Goal: Information Seeking & Learning: Learn about a topic

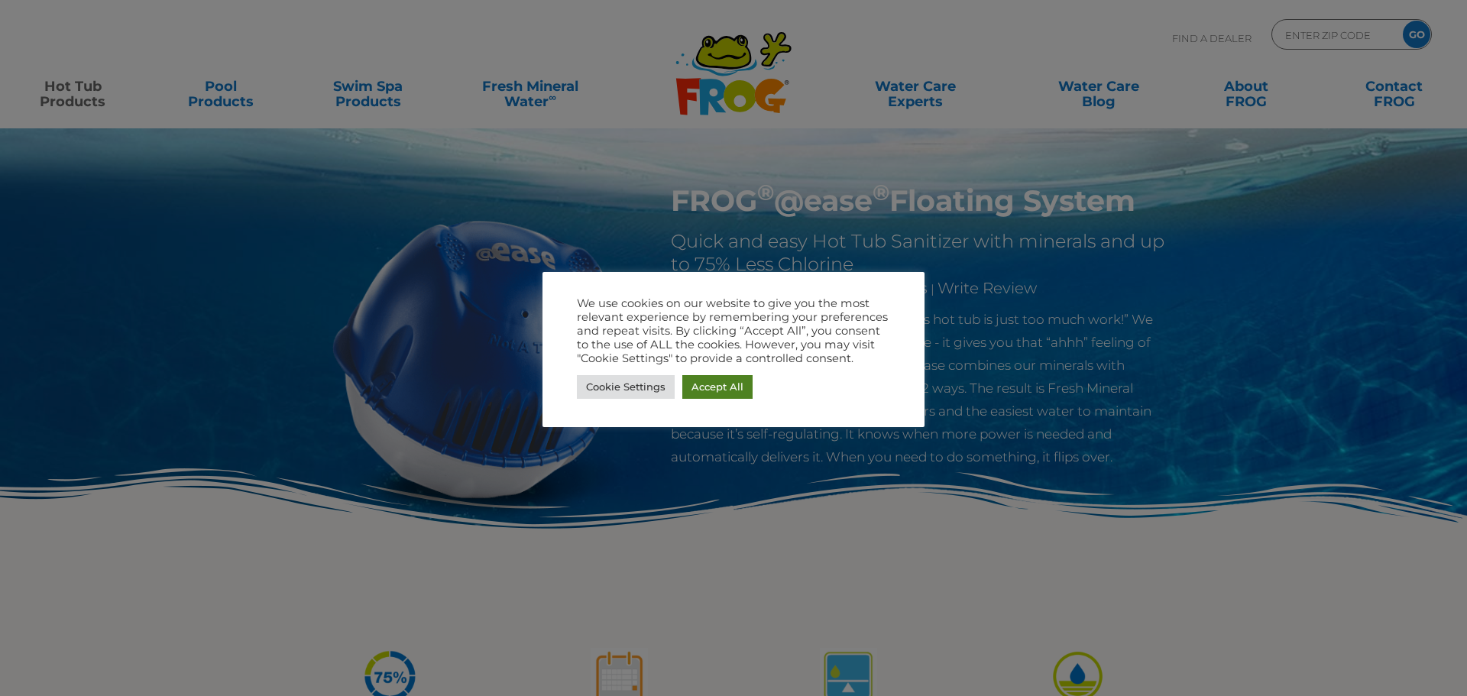
click at [714, 384] on link "Accept All" at bounding box center [717, 387] width 70 height 24
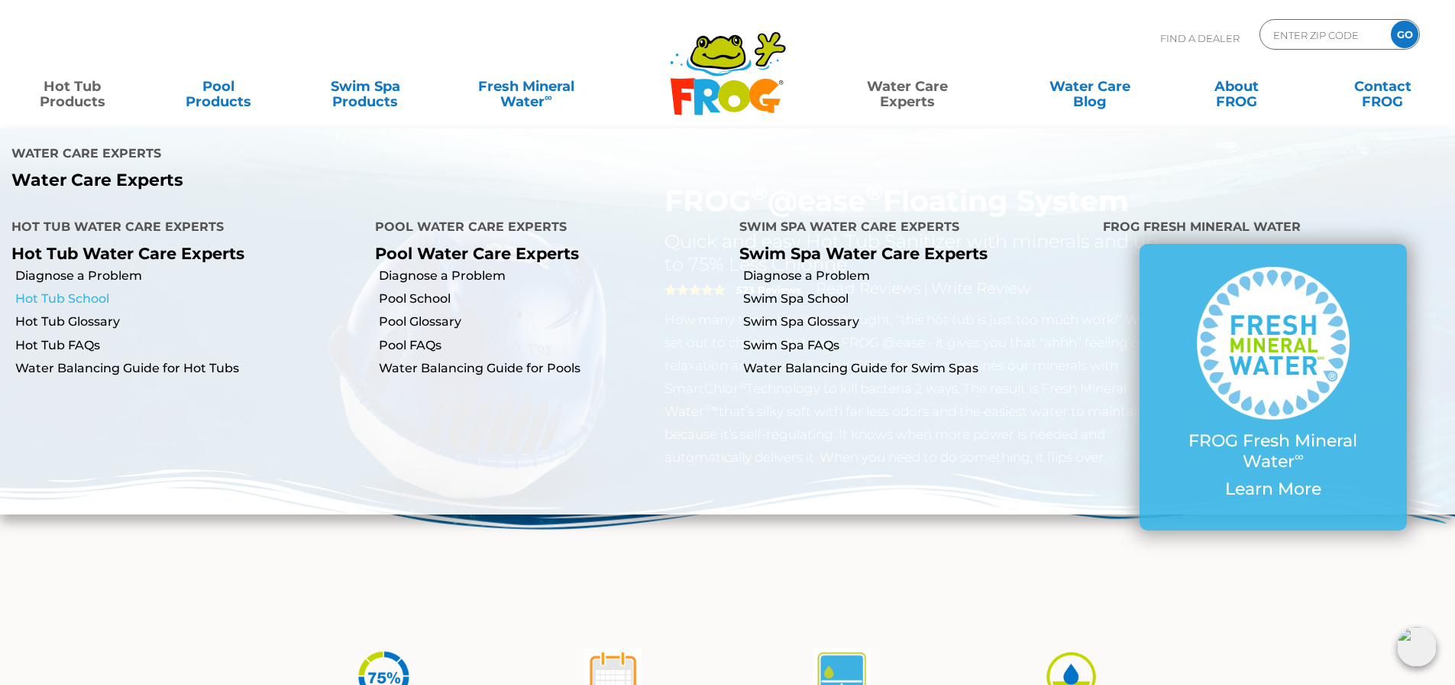
click at [77, 290] on link "Hot Tub School" at bounding box center [189, 298] width 348 height 17
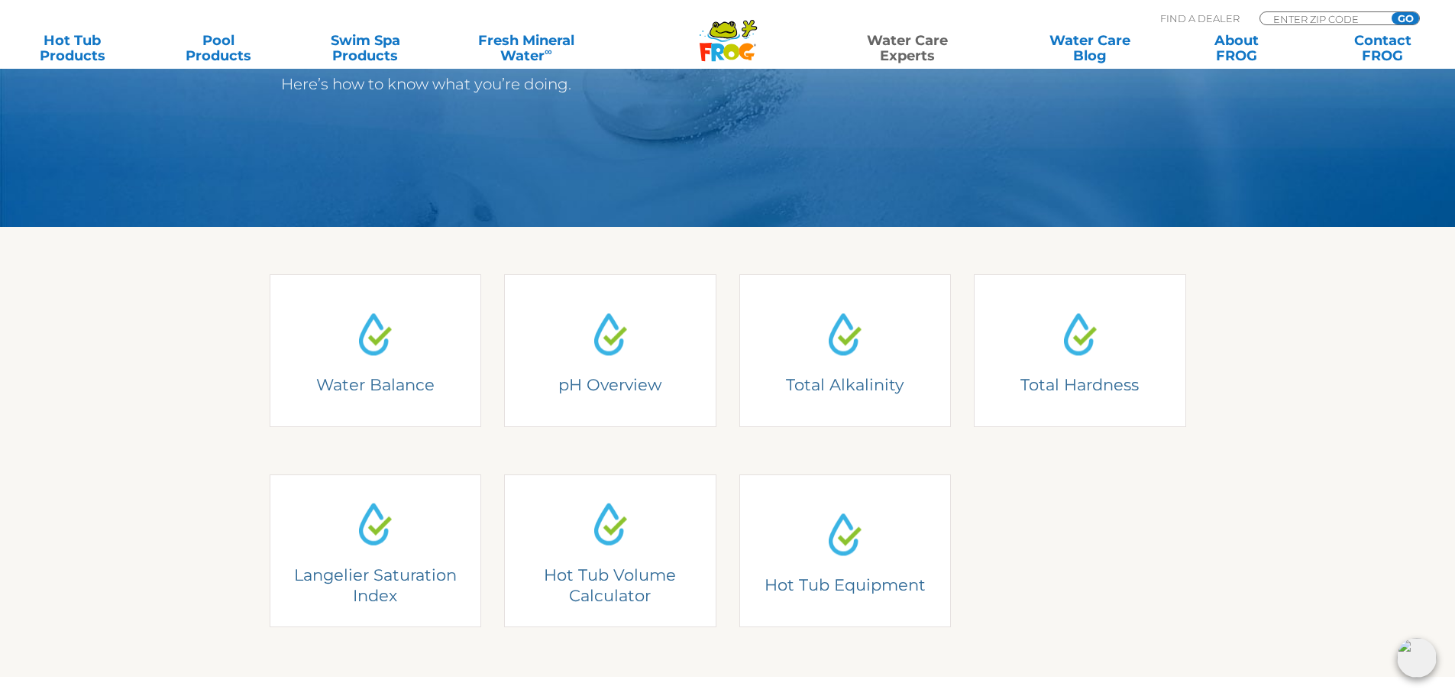
scroll to position [306, 0]
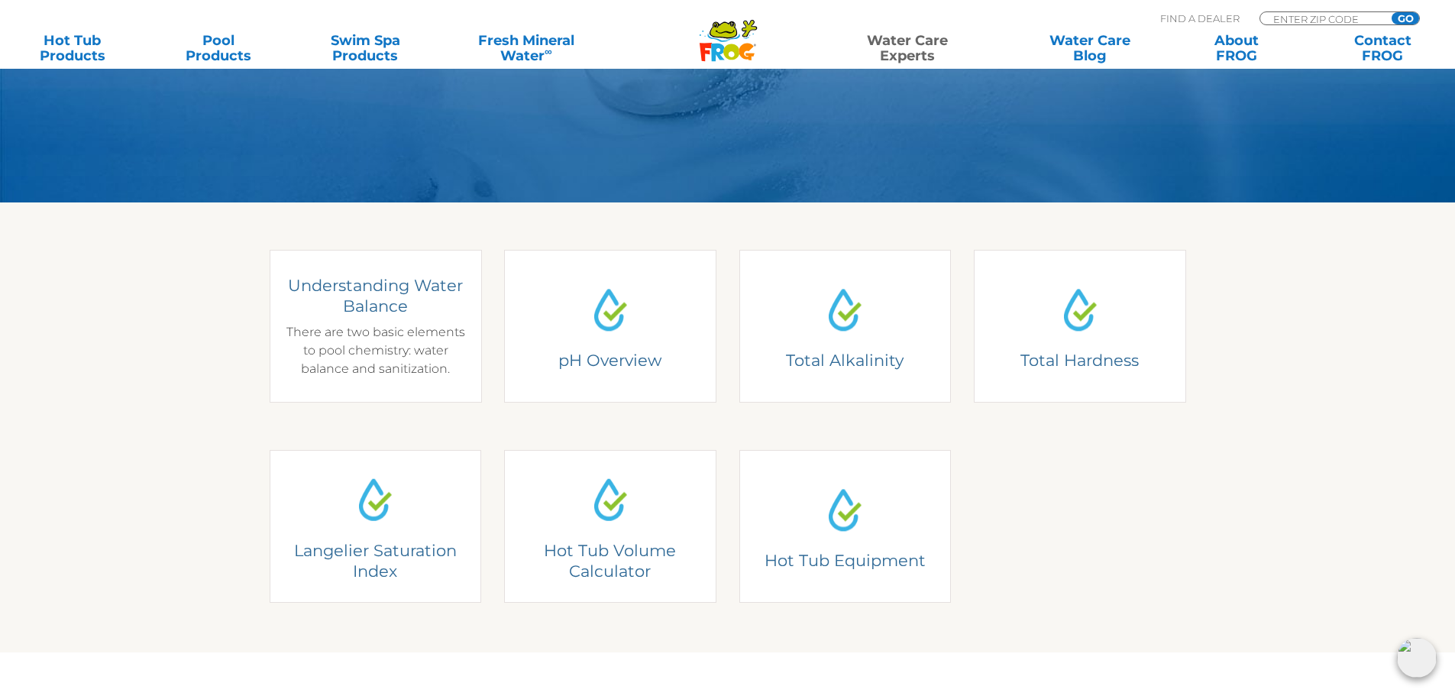
click at [353, 315] on h4 "Understanding Water Balance" at bounding box center [374, 296] width 189 height 42
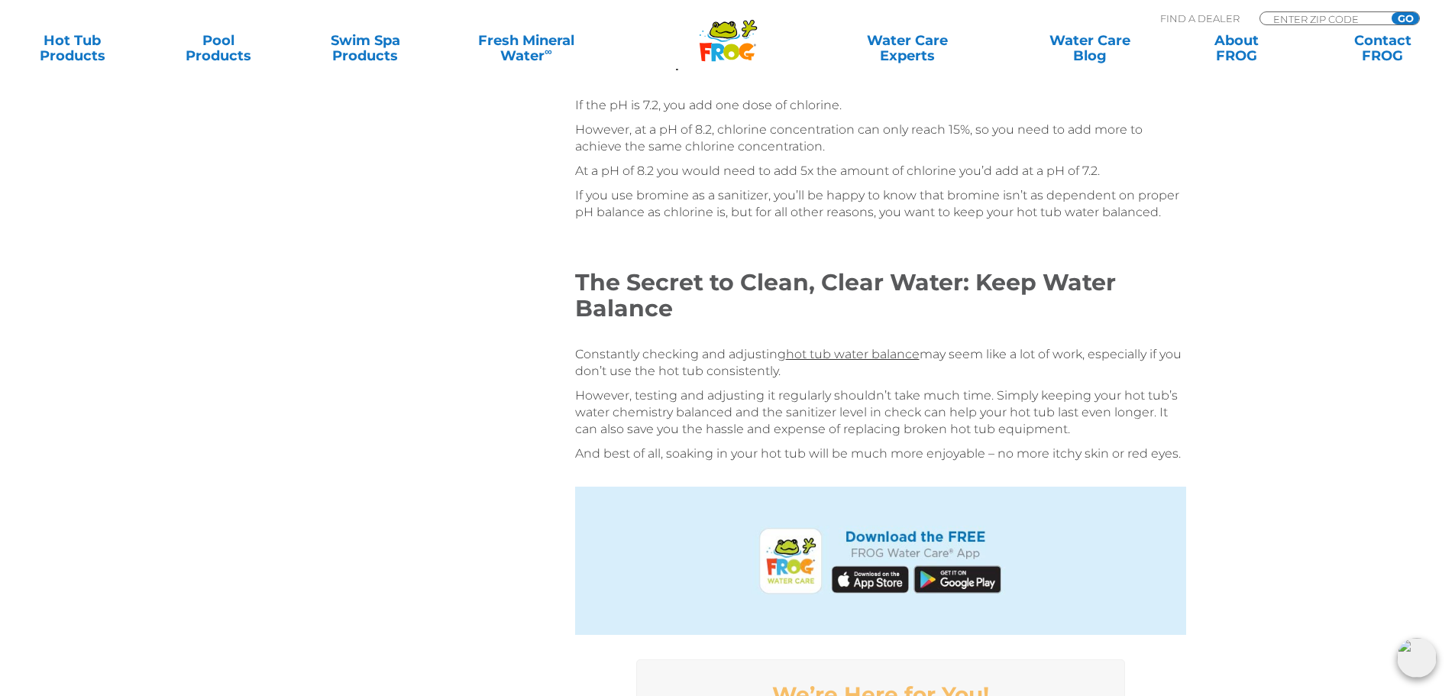
scroll to position [2674, 0]
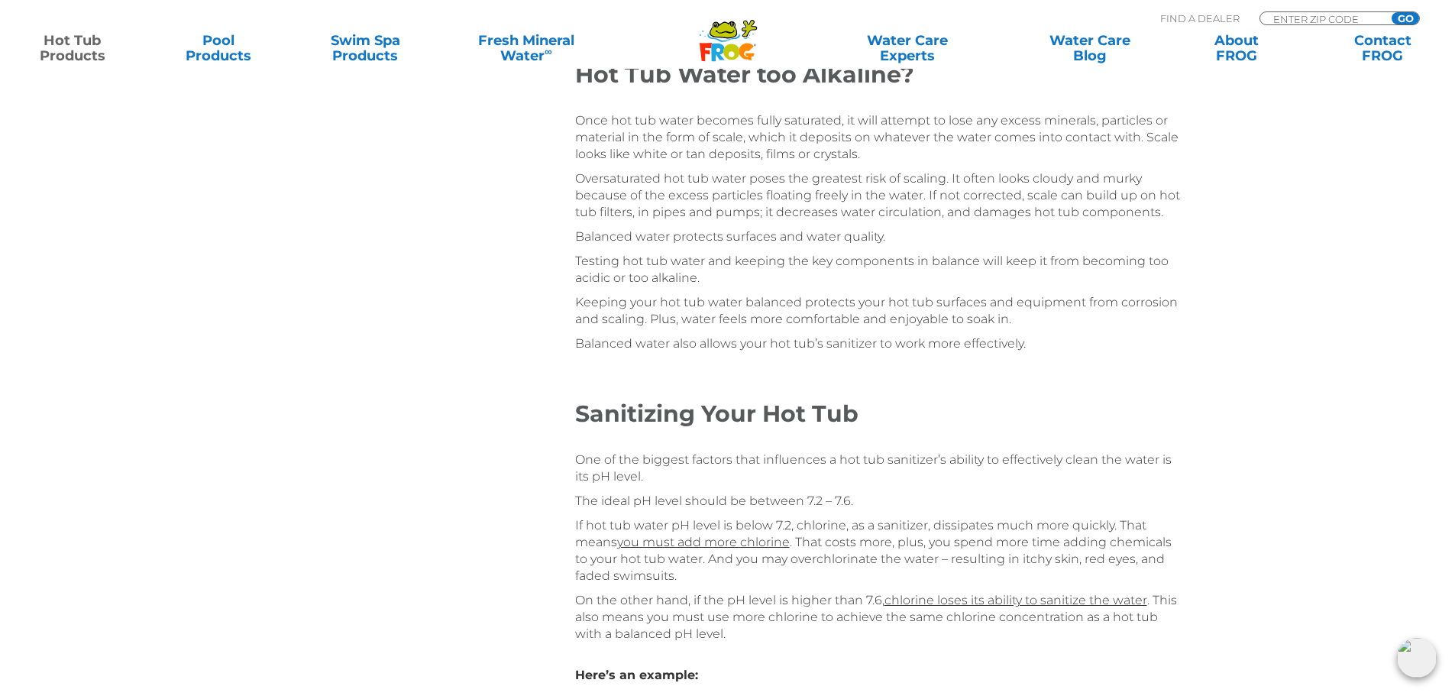
click at [76, 43] on link "Hot Tub Products" at bounding box center [72, 48] width 114 height 31
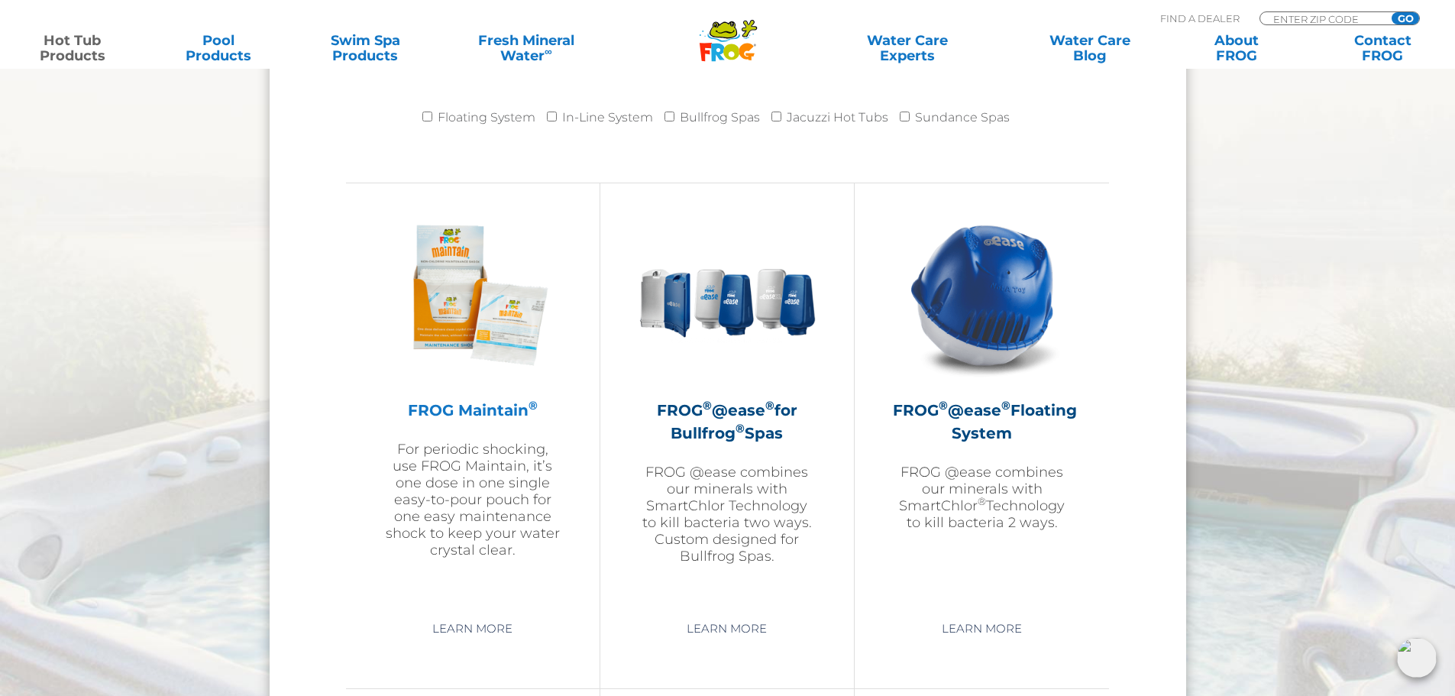
scroll to position [1604, 0]
click at [470, 402] on h2 "FROG Maintain ®" at bounding box center [472, 411] width 177 height 23
